Goal: Task Accomplishment & Management: Complete application form

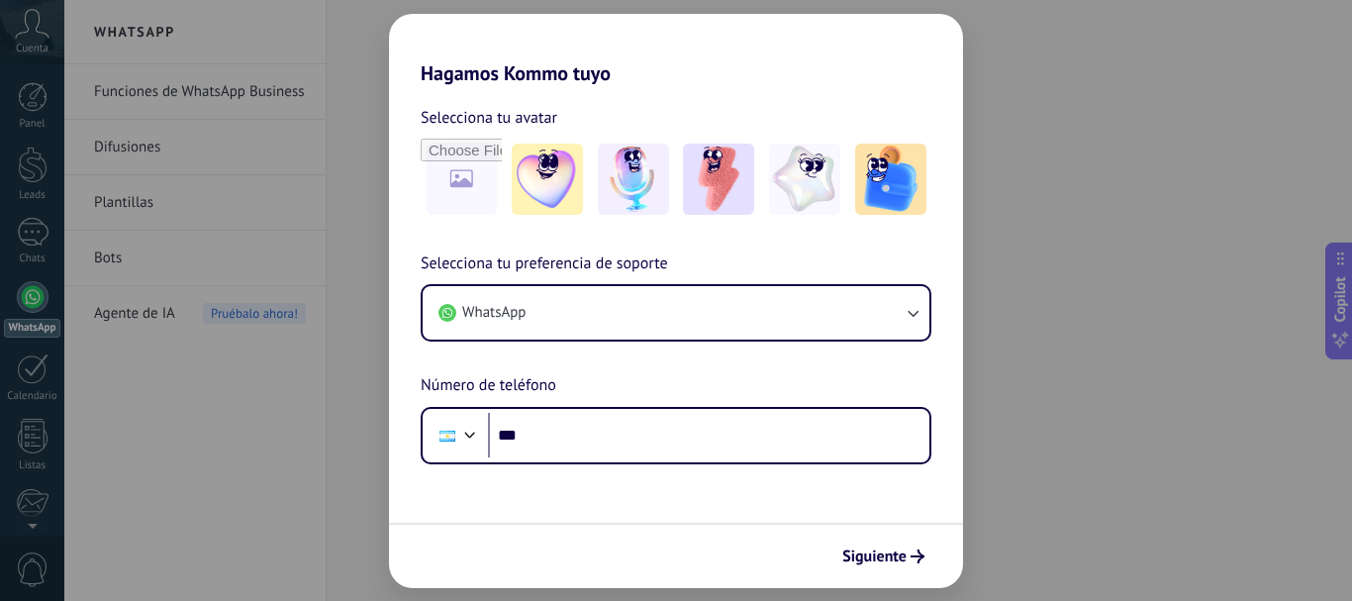
drag, startPoint x: 863, startPoint y: 551, endPoint x: 892, endPoint y: 579, distance: 39.9
click at [863, 553] on span "Siguiente" at bounding box center [874, 556] width 64 height 14
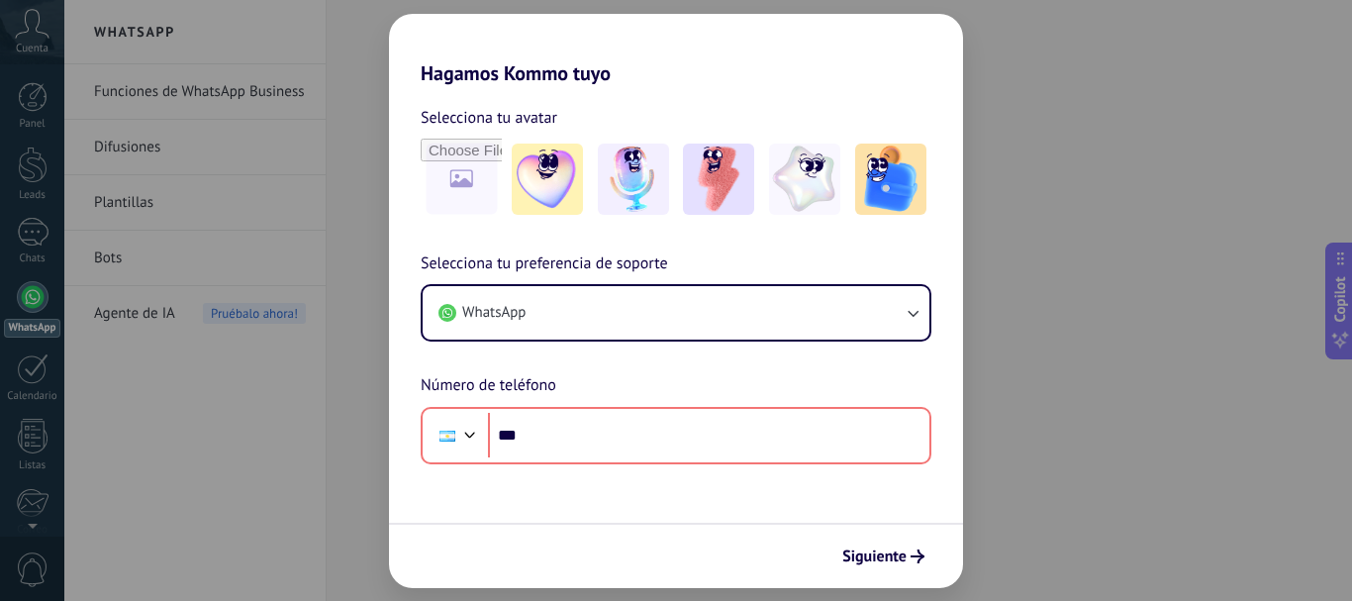
click at [1097, 423] on div "Hagamos Kommo tuyo Selecciona tu avatar Selecciona tu preferencia de soporte Wh…" at bounding box center [676, 300] width 1352 height 601
click at [17, 390] on div "Hagamos Kommo tuyo Selecciona tu avatar Selecciona tu preferencia de soporte Wh…" at bounding box center [676, 300] width 1352 height 601
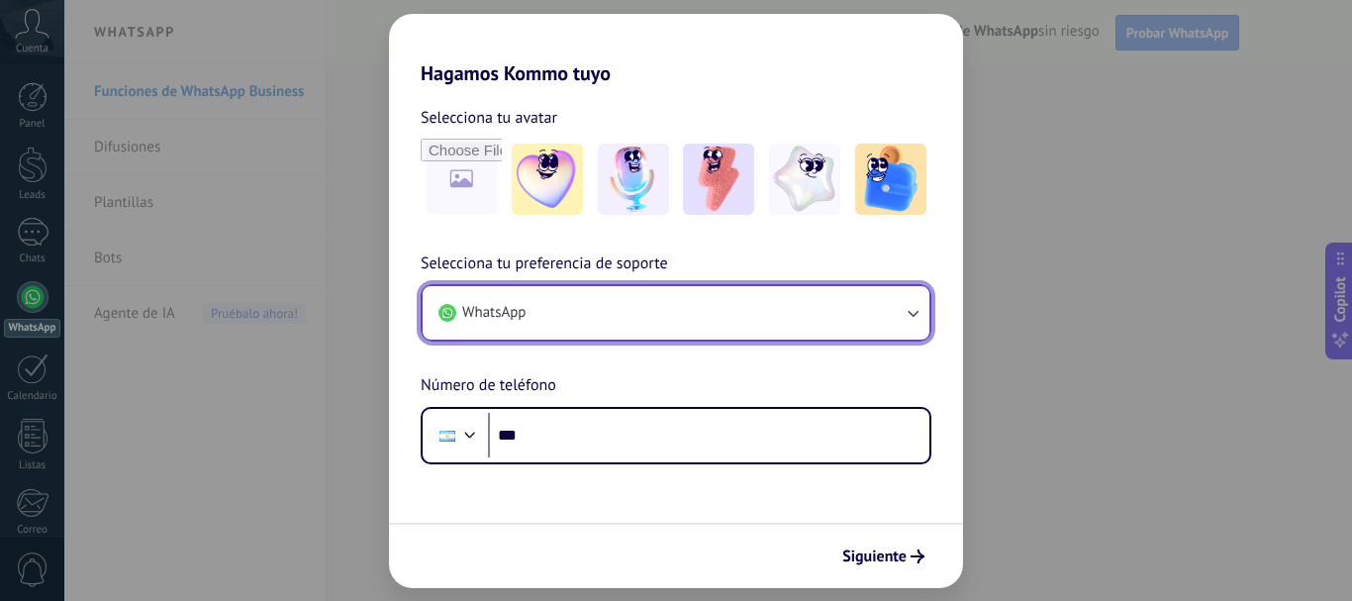
click at [590, 290] on button "WhatsApp" at bounding box center [676, 312] width 507 height 53
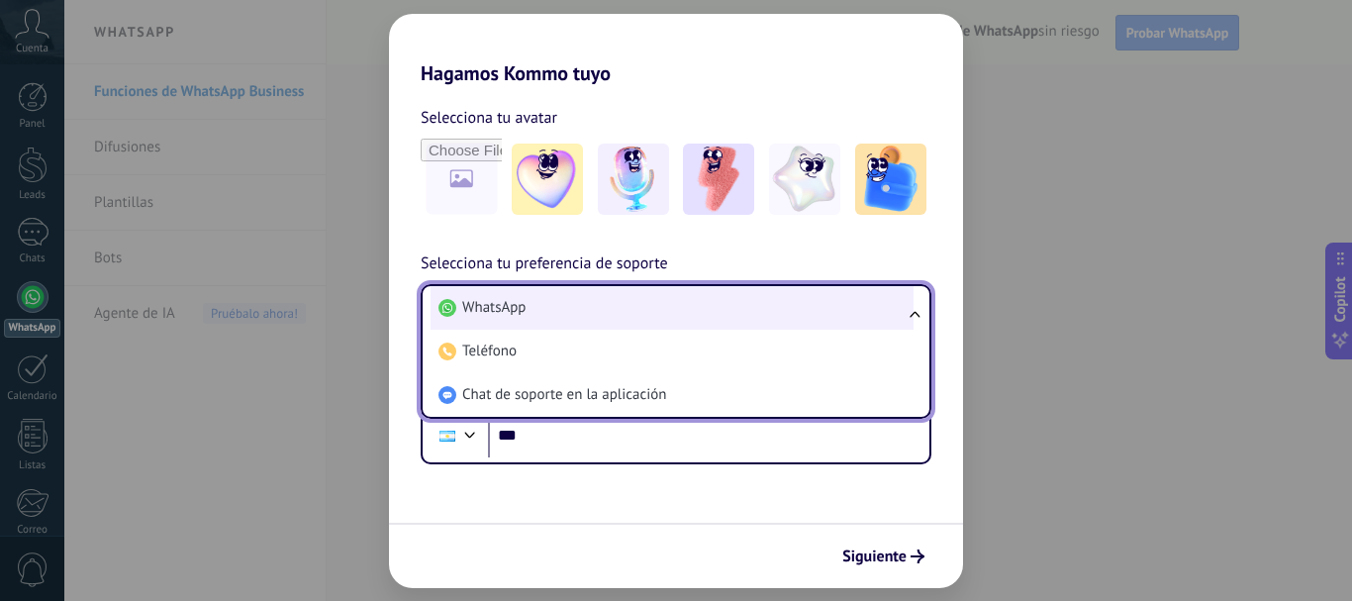
click at [597, 298] on li "WhatsApp" at bounding box center [671, 308] width 483 height 44
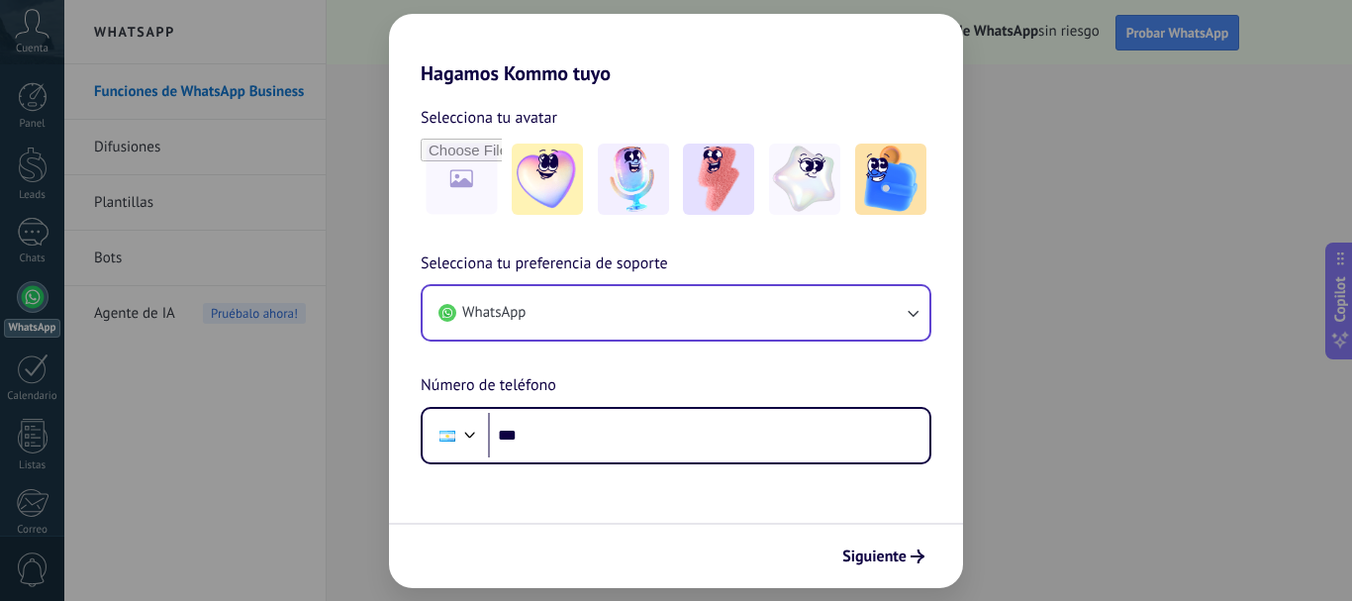
click at [36, 239] on div "Hagamos Kommo tuyo Selecciona tu avatar Selecciona tu preferencia de soporte Wh…" at bounding box center [676, 300] width 1352 height 601
click at [16, 378] on div "Hagamos Kommo tuyo Selecciona tu avatar Selecciona tu preferencia de soporte Wh…" at bounding box center [676, 300] width 1352 height 601
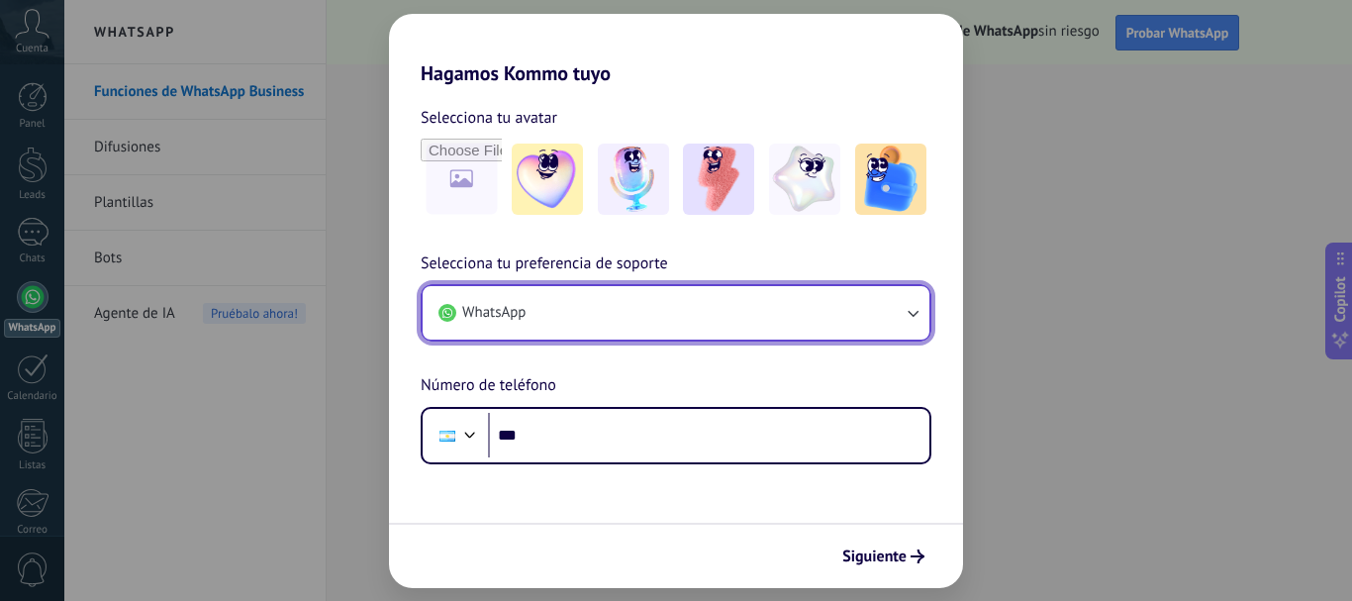
click at [686, 335] on button "WhatsApp" at bounding box center [676, 312] width 507 height 53
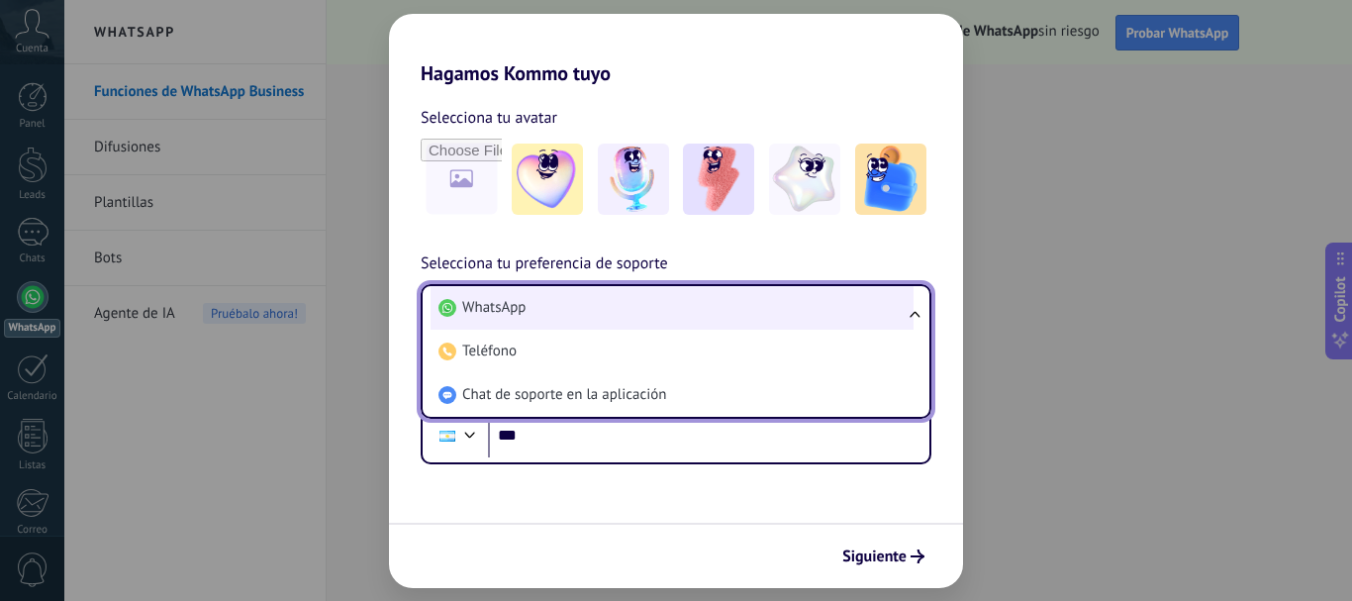
click at [697, 329] on li "WhatsApp" at bounding box center [671, 308] width 483 height 44
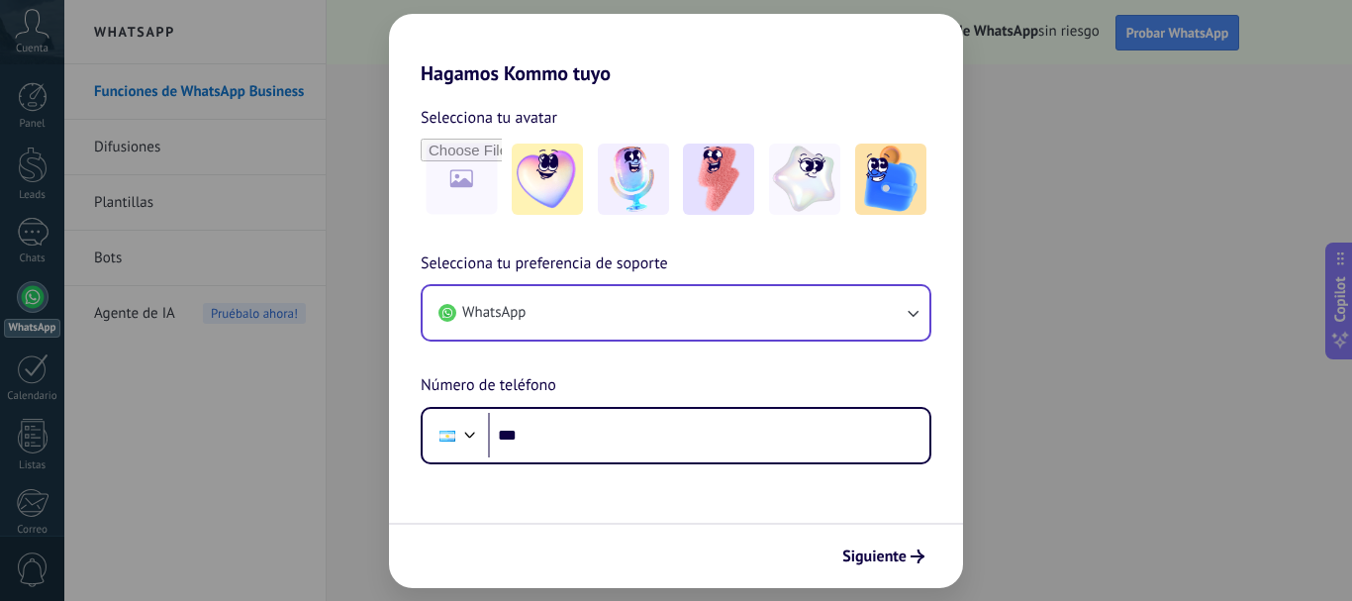
click at [1115, 243] on div "Hagamos Kommo tuyo Selecciona tu avatar Selecciona tu preferencia de soporte Wh…" at bounding box center [676, 300] width 1352 height 601
drag, startPoint x: 881, startPoint y: 548, endPoint x: 903, endPoint y: 506, distance: 48.3
click at [881, 549] on span "Siguiente" at bounding box center [874, 556] width 64 height 14
